Goal: Check status: Check status

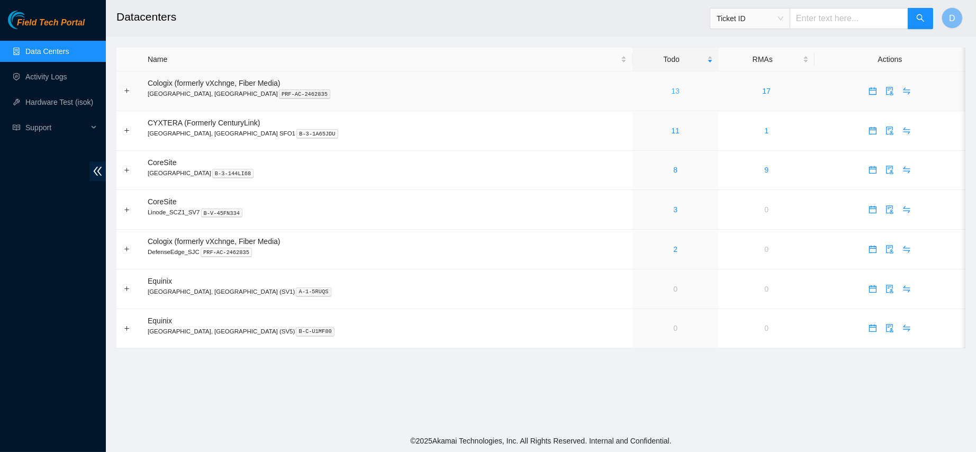
click at [671, 91] on link "13" at bounding box center [675, 91] width 8 height 8
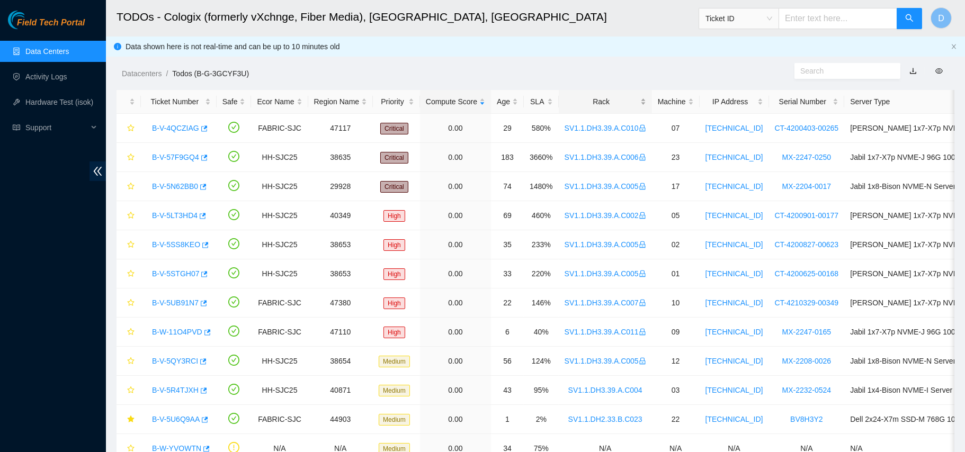
click at [592, 96] on div "Rack" at bounding box center [605, 102] width 82 height 12
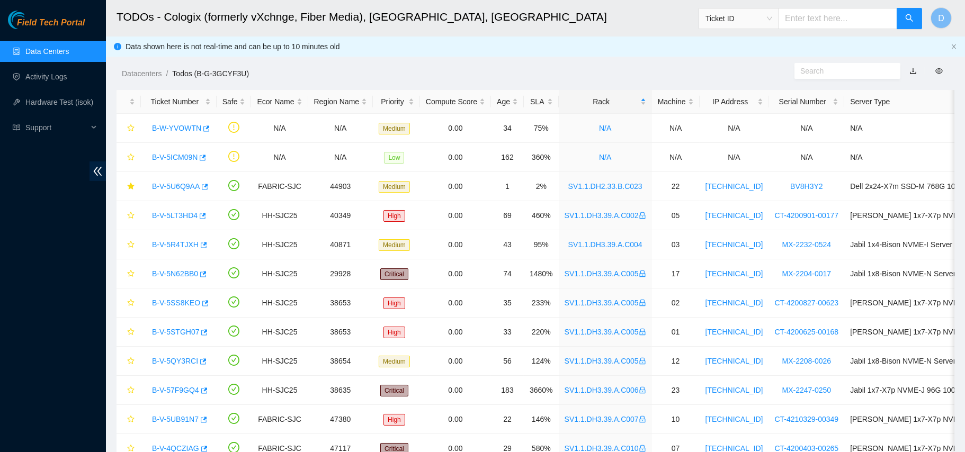
click at [56, 50] on link "Data Centers" at bounding box center [46, 51] width 43 height 8
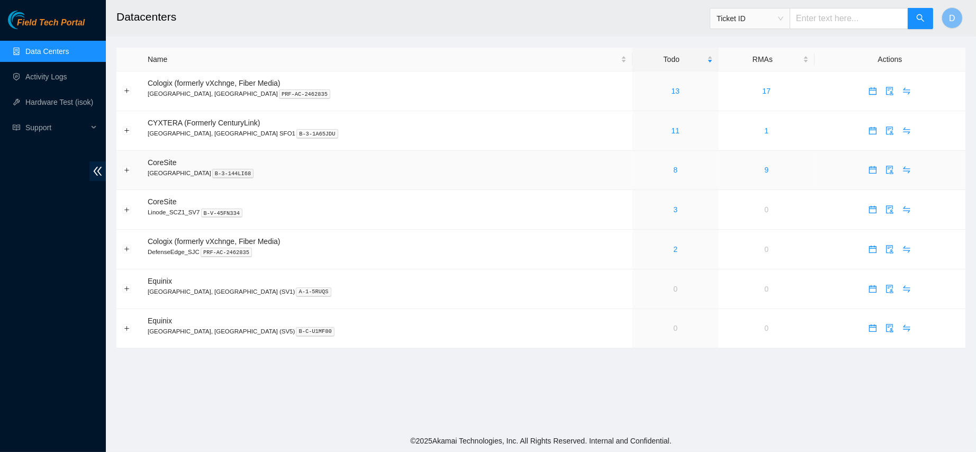
click at [639, 172] on div "8" at bounding box center [676, 170] width 75 height 12
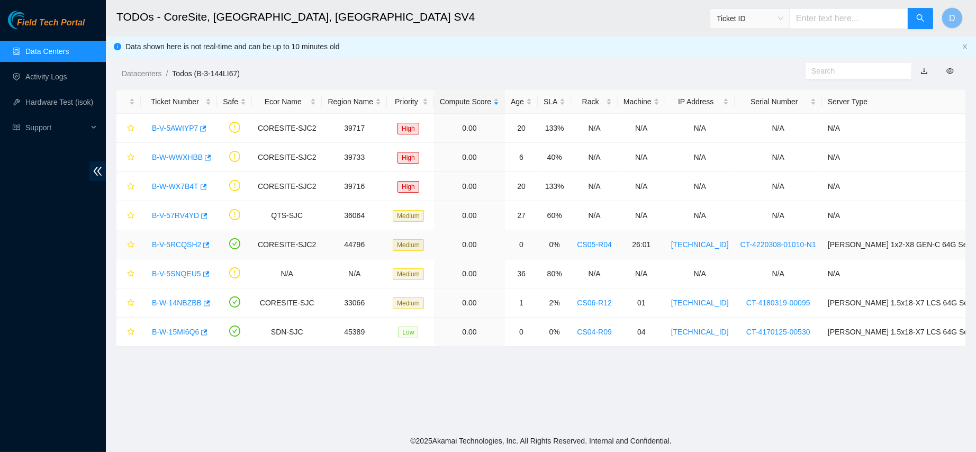
click at [169, 242] on link "B-V-5RCQSH2" at bounding box center [176, 244] width 49 height 8
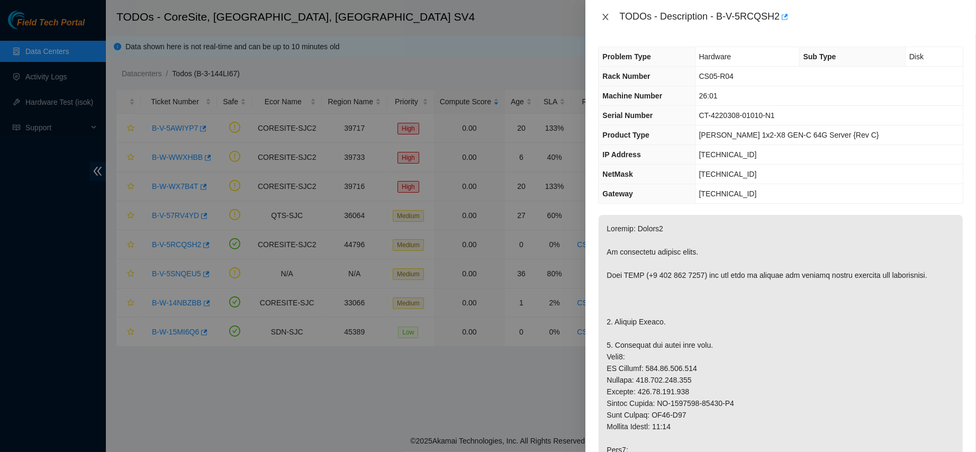
click at [604, 13] on icon "close" at bounding box center [606, 17] width 8 height 8
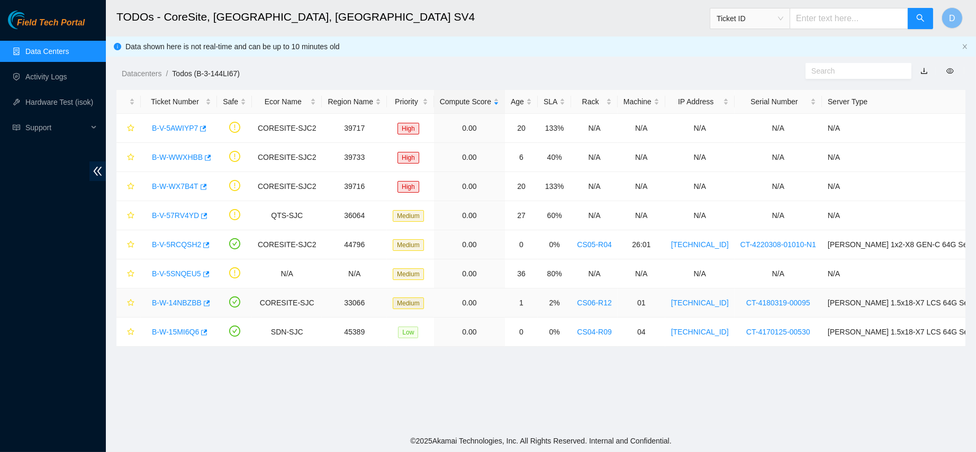
click at [161, 307] on link "B-W-14NBZBB" at bounding box center [177, 303] width 50 height 8
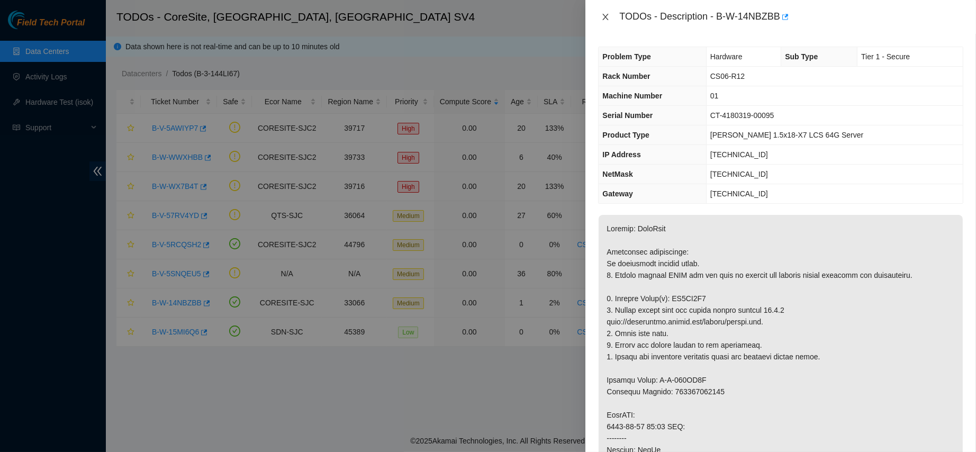
click at [608, 13] on icon "close" at bounding box center [606, 17] width 8 height 8
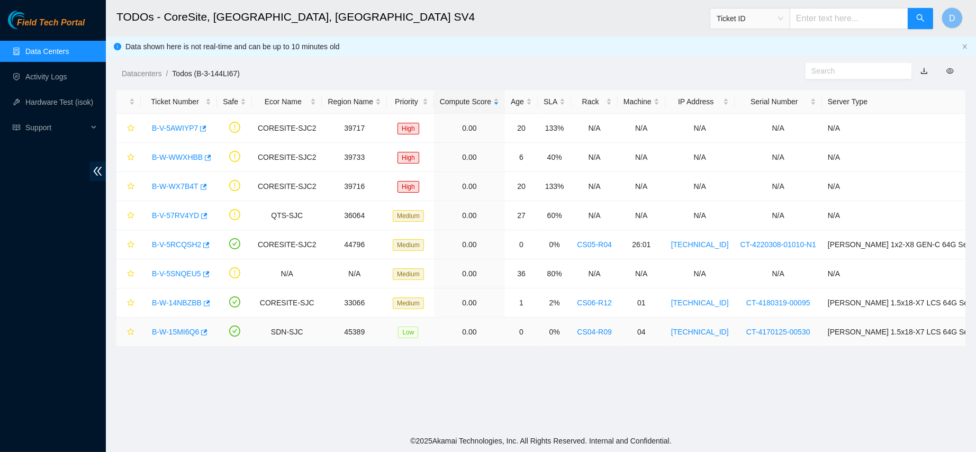
click at [167, 331] on link "B-W-15MI6Q6" at bounding box center [175, 332] width 47 height 8
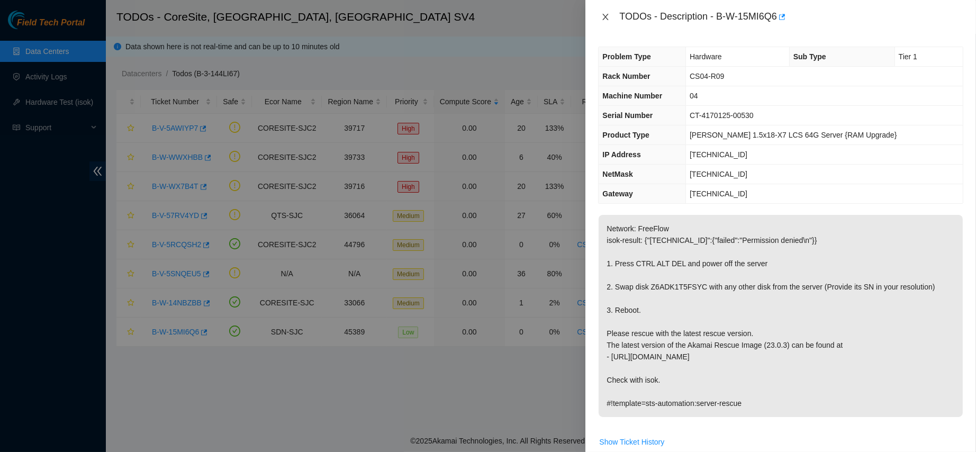
click at [600, 12] on button "Close" at bounding box center [605, 17] width 15 height 10
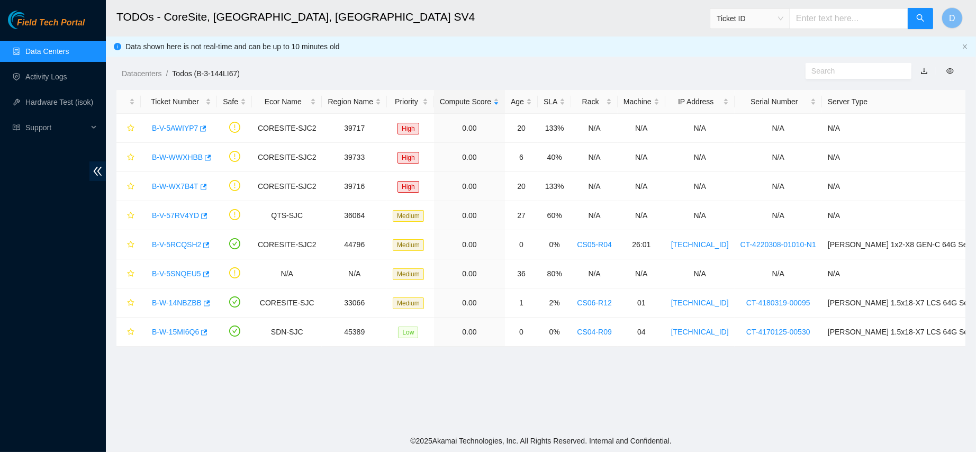
click at [62, 53] on link "Data Centers" at bounding box center [46, 51] width 43 height 8
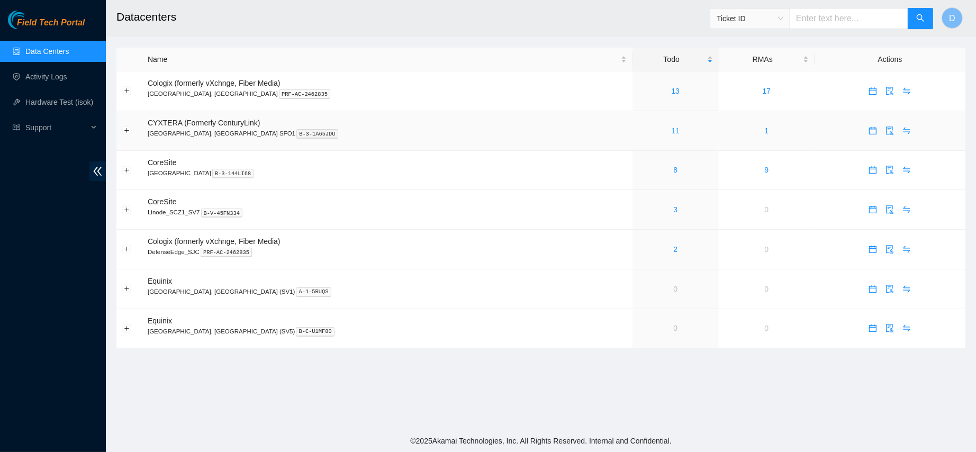
click at [671, 129] on link "11" at bounding box center [675, 131] width 8 height 8
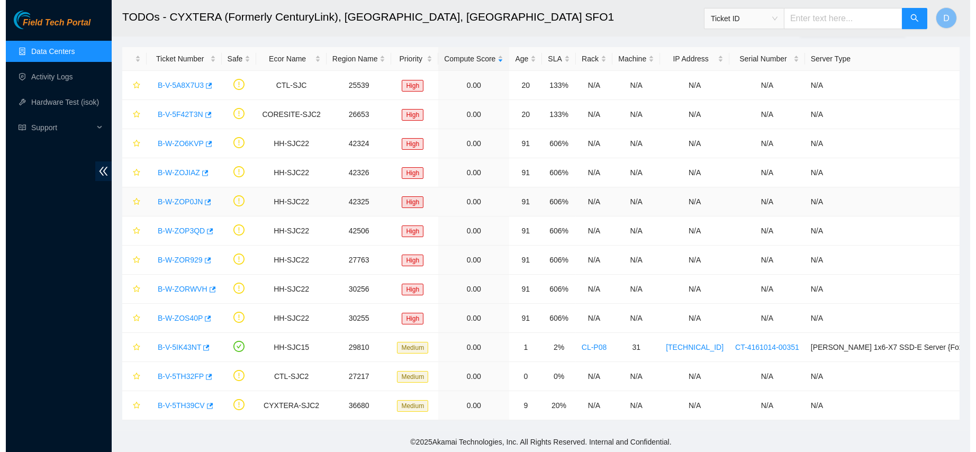
scroll to position [42, 0]
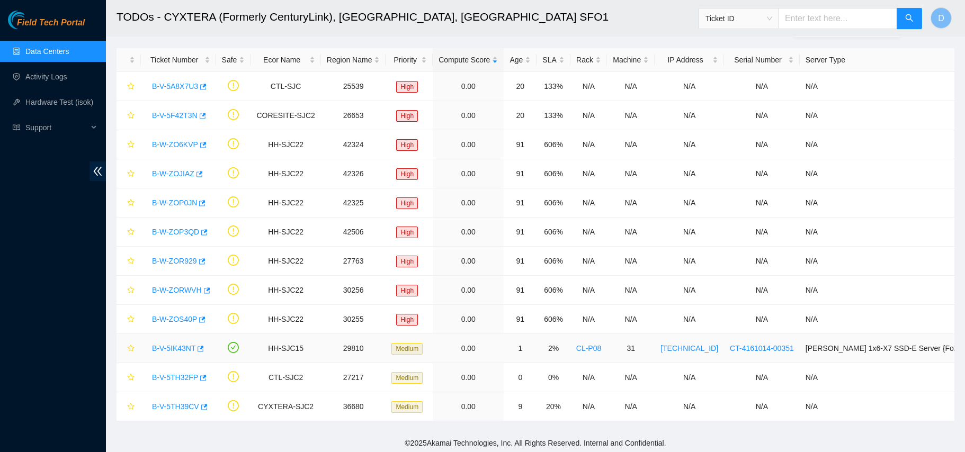
click at [174, 351] on link "B-V-5IK43NT" at bounding box center [173, 348] width 43 height 8
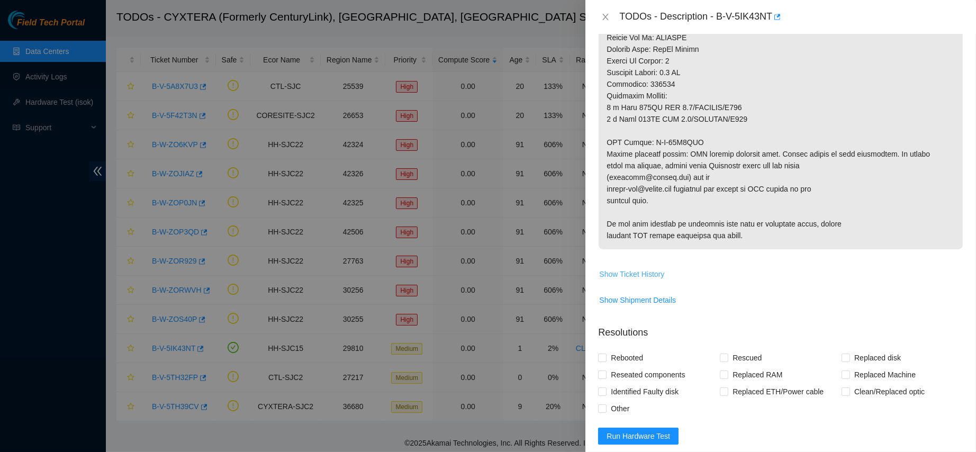
scroll to position [510, 0]
click at [639, 264] on td "Show Ticket History" at bounding box center [780, 277] width 365 height 26
click at [638, 271] on span "Show Ticket History" at bounding box center [631, 273] width 65 height 12
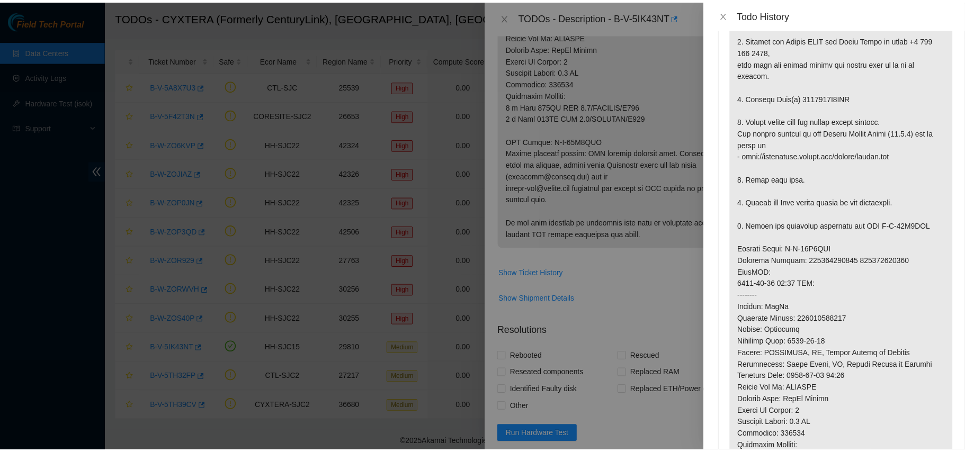
scroll to position [0, 0]
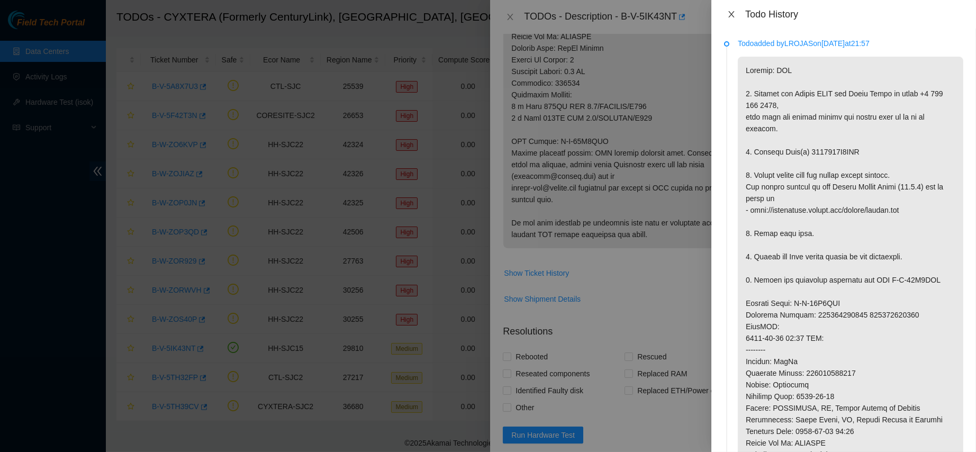
click at [730, 14] on icon "close" at bounding box center [732, 14] width 8 height 8
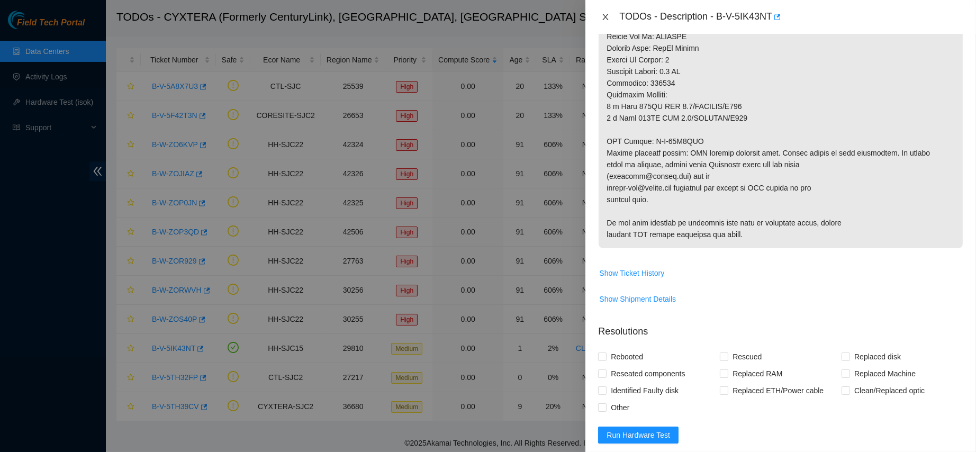
click at [606, 19] on icon "close" at bounding box center [606, 17] width 8 height 8
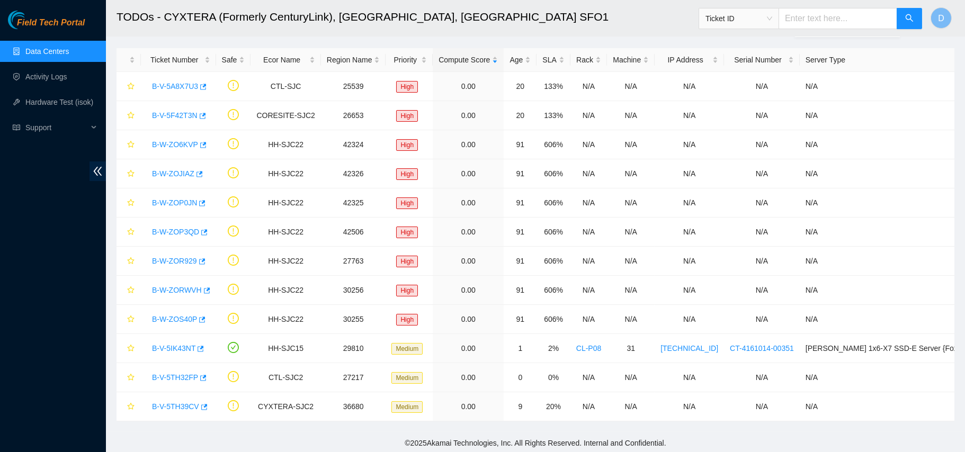
scroll to position [297, 0]
